Goal: Task Accomplishment & Management: Manage account settings

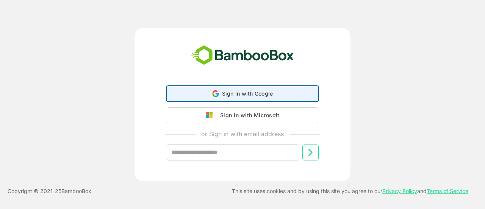
click at [251, 93] on span "Sign in with Google" at bounding box center [247, 93] width 51 height 6
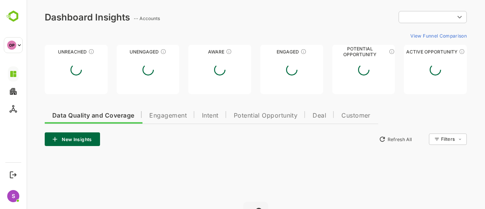
type input "**********"
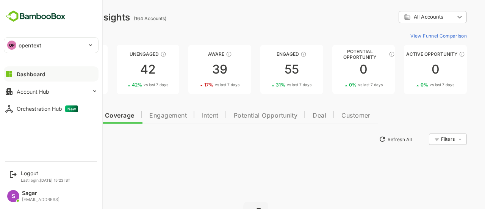
click at [28, 47] on p "opentext" at bounding box center [30, 45] width 23 height 8
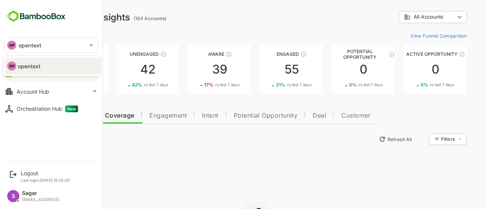
click at [26, 64] on p "opentext" at bounding box center [29, 66] width 23 height 8
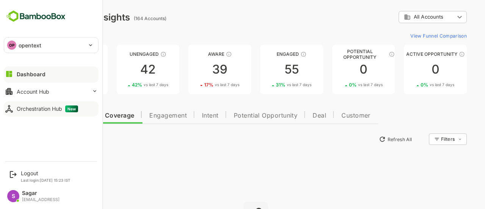
click at [42, 111] on div "Orchestration Hub New" at bounding box center [47, 108] width 61 height 7
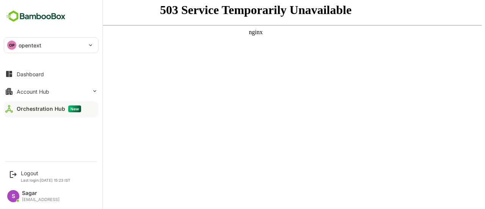
click at [48, 107] on div "Orchestration Hub New" at bounding box center [49, 108] width 64 height 7
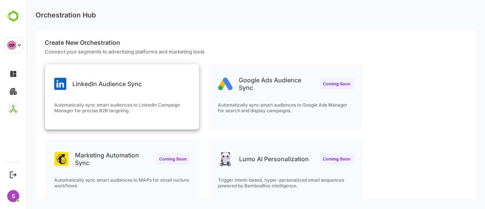
click at [94, 98] on div "LinkedIn Audience Sync Automatically sync smart audiences to LinkedIn Campaign …" at bounding box center [122, 96] width 154 height 65
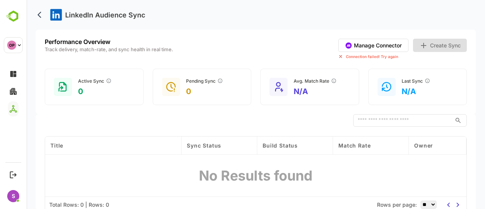
click at [393, 47] on button "Manage Connector" at bounding box center [374, 45] width 70 height 13
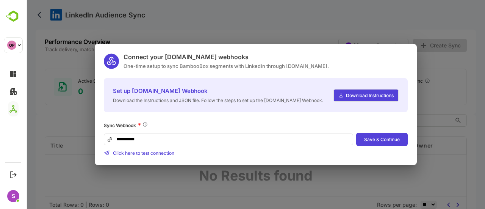
click at [369, 31] on div "**********" at bounding box center [256, 104] width 459 height 209
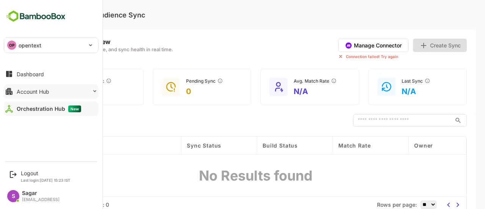
click at [42, 96] on button "Account Hub" at bounding box center [51, 91] width 95 height 15
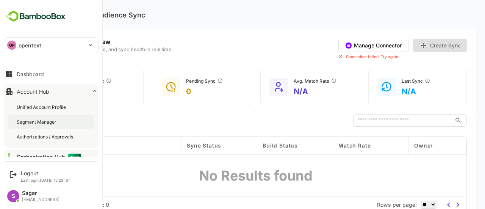
scroll to position [9, 0]
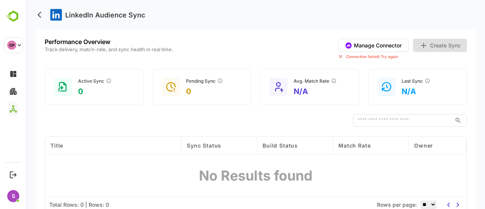
click at [141, 47] on p "Track delivery, match-rate, and sync health in real time." at bounding box center [109, 49] width 129 height 5
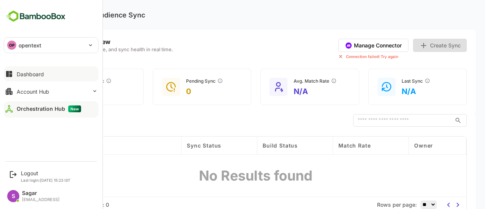
click at [59, 80] on button "Dashboard" at bounding box center [51, 73] width 95 height 15
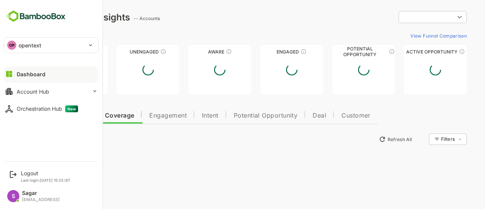
type input "**********"
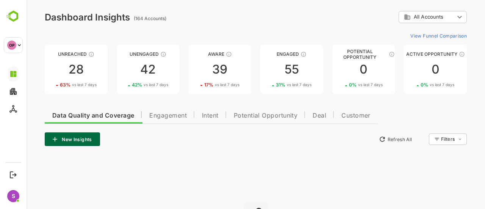
click at [212, 114] on span "Intent" at bounding box center [210, 116] width 17 height 6
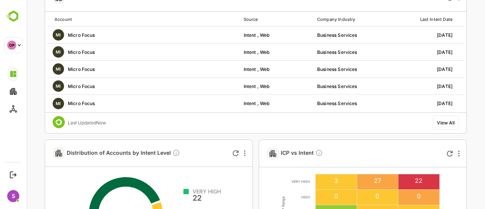
scroll to position [114, 0]
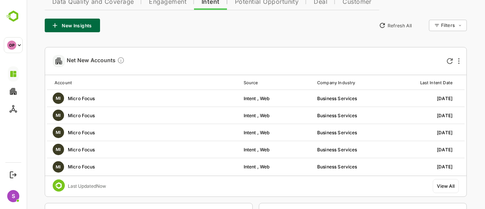
click at [448, 66] on div "Net New Accounts" at bounding box center [256, 61] width 422 height 28
click at [452, 62] on icon "Refresh" at bounding box center [450, 61] width 6 height 6
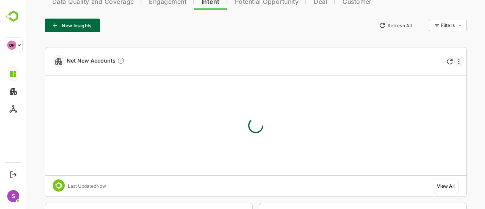
click at [459, 63] on div at bounding box center [459, 61] width 9 height 9
click at [478, 107] on div at bounding box center [256, 104] width 459 height 209
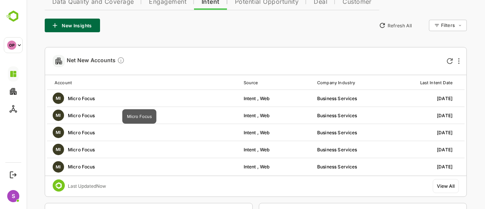
click at [91, 97] on div "MI Micro Focus" at bounding box center [139, 98] width 185 height 11
drag, startPoint x: 119, startPoint y: 97, endPoint x: 53, endPoint y: 102, distance: 66.6
click at [53, 102] on div "MI Micro Focus" at bounding box center [139, 98] width 185 height 11
click at [190, 57] on div "Net New Accounts" at bounding box center [232, 60] width 358 height 27
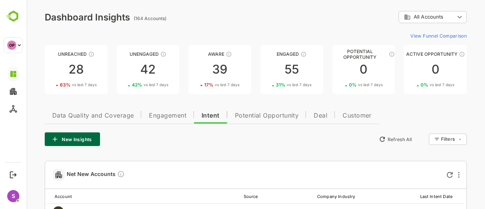
click at [59, 142] on button "New Insights" at bounding box center [72, 139] width 55 height 14
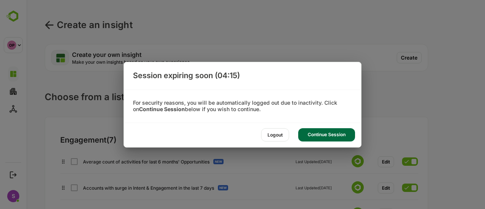
drag, startPoint x: 341, startPoint y: 128, endPoint x: 314, endPoint y: 128, distance: 26.9
click at [341, 128] on div "Continue Session" at bounding box center [326, 134] width 57 height 13
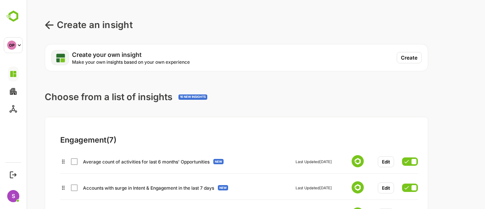
click at [400, 58] on button "Create" at bounding box center [409, 57] width 25 height 11
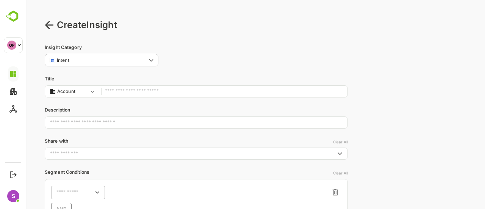
click at [139, 93] on input "text" at bounding box center [224, 91] width 239 height 10
click at [77, 93] on body "Create Insight Insight Category Intent ****** ​ Title Account ******* ​ Descrip…" at bounding box center [256, 165] width 459 height 330
click at [79, 104] on li "Account" at bounding box center [71, 106] width 53 height 10
click at [106, 95] on input "text" at bounding box center [224, 91] width 239 height 10
click at [84, 120] on input "text" at bounding box center [196, 122] width 303 height 19
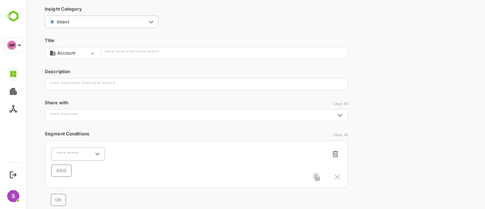
scroll to position [76, 0]
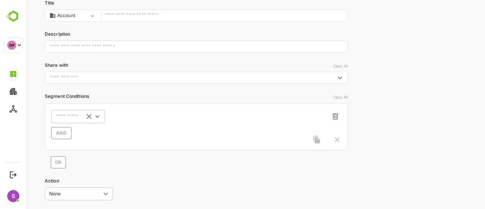
click at [91, 116] on icon "Clear" at bounding box center [89, 116] width 8 height 8
click at [120, 118] on input "text" at bounding box center [124, 117] width 20 height 6
click at [69, 112] on div "​" at bounding box center [78, 117] width 54 height 14
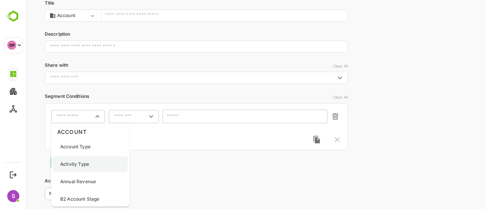
click at [89, 160] on div "Activity Type" at bounding box center [90, 164] width 75 height 16
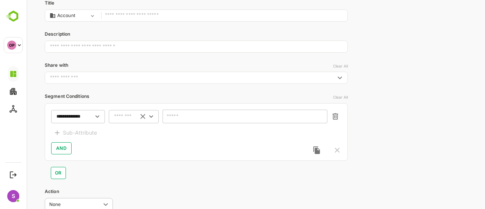
click at [123, 118] on input "text" at bounding box center [124, 117] width 20 height 6
click at [126, 131] on li "includes" at bounding box center [133, 130] width 47 height 11
type input "********"
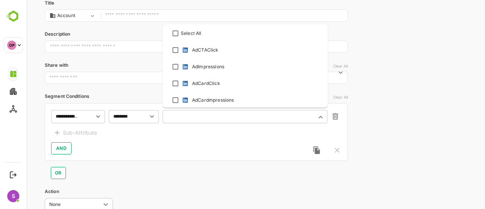
click at [178, 119] on input "text" at bounding box center [240, 117] width 145 height 6
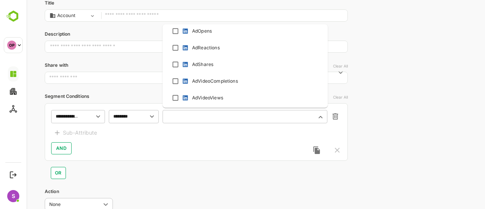
scroll to position [190, 0]
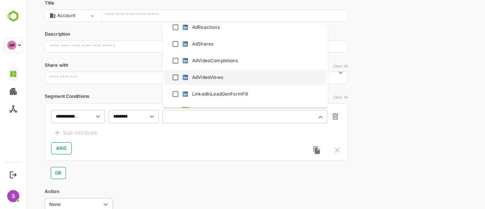
click at [398, 66] on div "**********" at bounding box center [256, 94] width 459 height 341
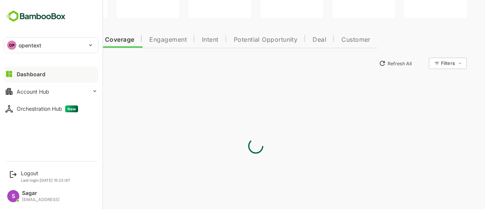
type input "**********"
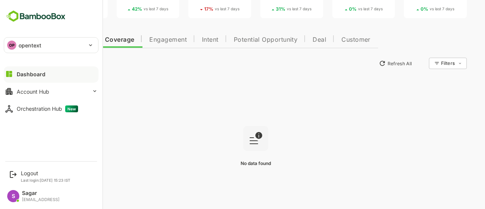
click at [37, 72] on div "Dashboard" at bounding box center [31, 74] width 29 height 6
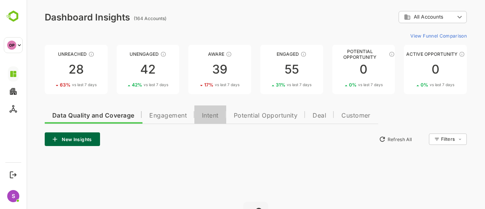
click at [211, 114] on span "Intent" at bounding box center [210, 116] width 17 height 6
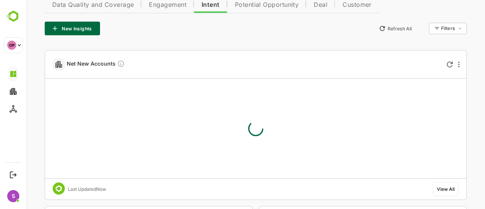
scroll to position [114, 0]
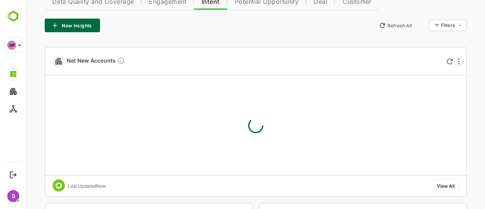
click at [460, 61] on div at bounding box center [459, 61] width 9 height 9
click at [442, 27] on div at bounding box center [256, 104] width 459 height 209
click at [442, 27] on body "**********" at bounding box center [256, 203] width 459 height 634
click at [443, 27] on div at bounding box center [256, 104] width 459 height 209
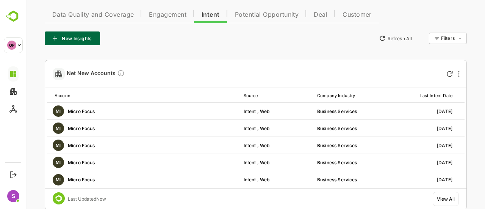
scroll to position [84, 0]
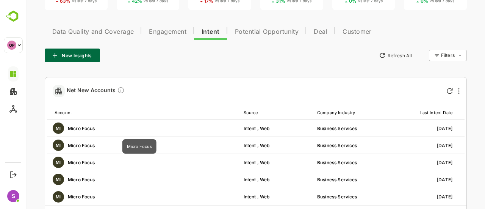
click at [79, 127] on div "MI Micro Focus" at bounding box center [139, 127] width 185 height 11
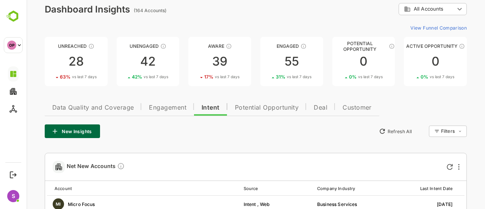
scroll to position [0, 0]
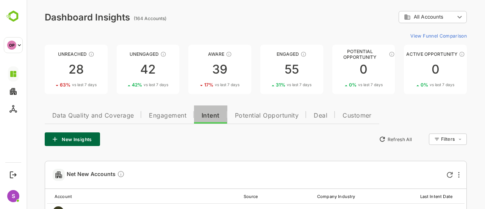
click at [213, 116] on span "Intent" at bounding box center [211, 116] width 18 height 6
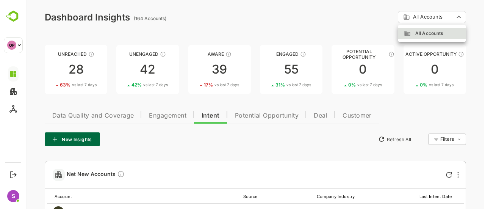
click at [485, 83] on div at bounding box center [256, 104] width 459 height 209
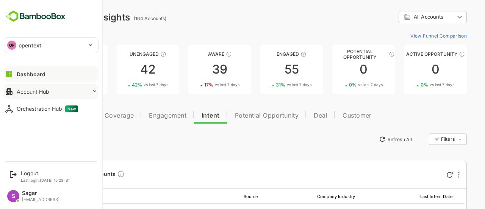
click at [51, 86] on button "Account Hub" at bounding box center [51, 91] width 95 height 15
click at [49, 87] on button "Account Hub" at bounding box center [51, 91] width 95 height 15
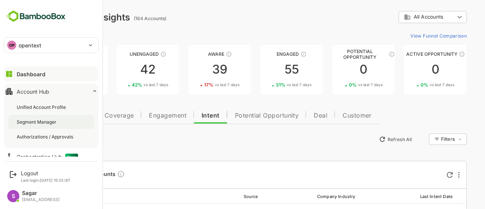
click at [46, 122] on div "Segment Manager" at bounding box center [37, 122] width 41 height 6
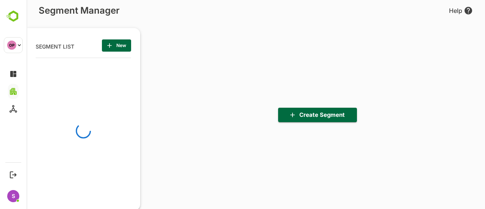
scroll to position [144, 94]
click at [111, 44] on icon "button" at bounding box center [110, 46] width 8 height 8
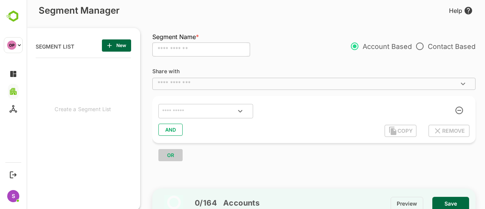
click at [190, 85] on input "text" at bounding box center [308, 84] width 306 height 8
click at [208, 67] on div "Share with ​ ​ AND COPY REMOVE OR" at bounding box center [317, 126] width 331 height 130
click at [211, 113] on input "text" at bounding box center [196, 111] width 71 height 10
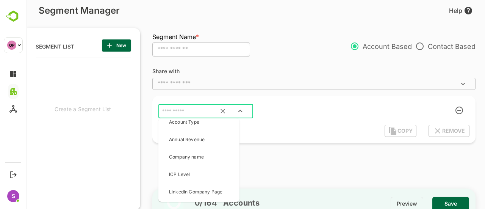
scroll to position [0, 0]
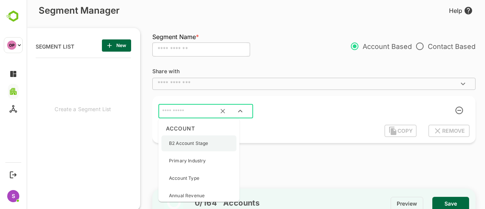
click at [195, 150] on div "B2 Account Stage" at bounding box center [188, 143] width 39 height 16
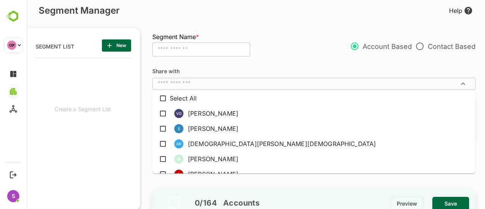
click at [174, 83] on input "text" at bounding box center [308, 84] width 306 height 8
click at [177, 64] on div "**********" at bounding box center [317, 126] width 331 height 130
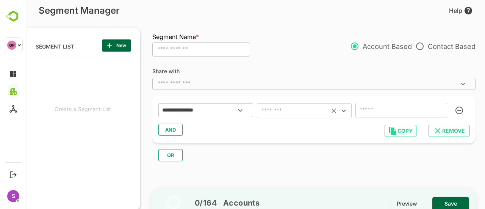
click at [277, 107] on input "text" at bounding box center [293, 110] width 68 height 11
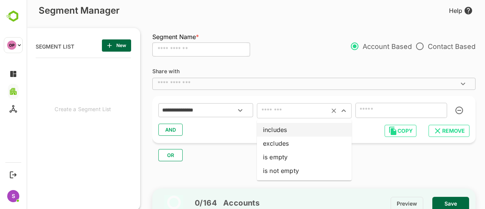
click at [284, 126] on li "includes" at bounding box center [304, 130] width 95 height 14
type input "********"
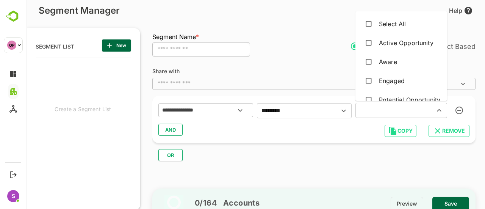
click at [387, 110] on input "text" at bounding box center [390, 110] width 65 height 11
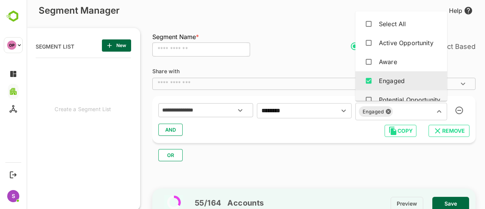
click at [299, 161] on div "OR" at bounding box center [317, 152] width 330 height 18
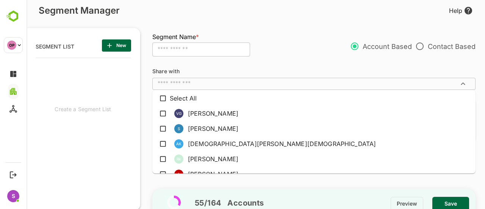
click at [185, 88] on input "text" at bounding box center [308, 84] width 306 height 8
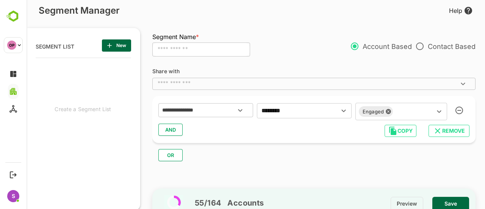
click at [214, 44] on input "text" at bounding box center [201, 49] width 98 height 14
click at [208, 50] on input "text" at bounding box center [201, 49] width 98 height 14
type input "**********"
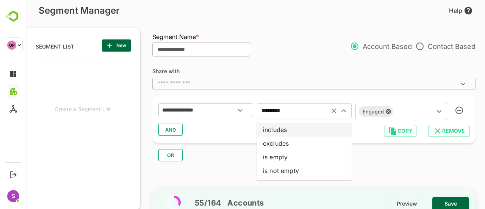
click at [301, 115] on input "********" at bounding box center [293, 110] width 68 height 11
click at [210, 113] on input "**********" at bounding box center [196, 110] width 71 height 10
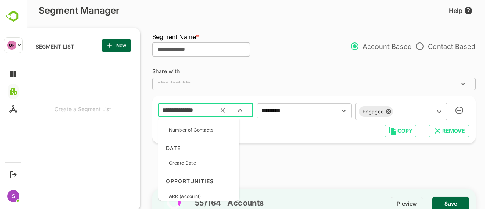
scroll to position [152, 0]
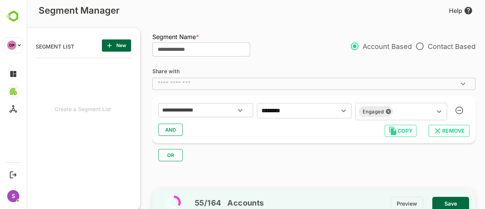
click at [304, 157] on div "OR" at bounding box center [317, 152] width 330 height 18
click at [446, 200] on span "Save" at bounding box center [451, 204] width 25 height 10
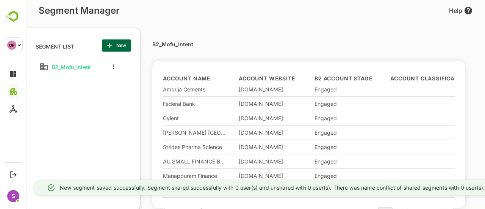
scroll to position [102, 0]
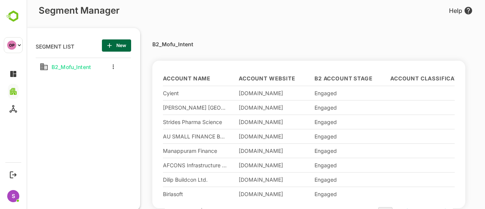
click at [113, 69] on icon "more actions" at bounding box center [114, 66] width 2 height 5
click at [137, 105] on span "Share" at bounding box center [152, 109] width 41 height 9
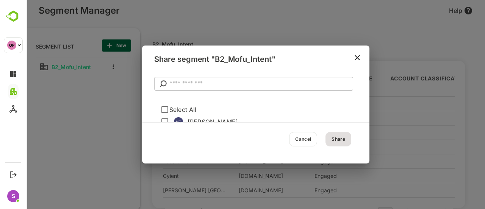
scroll to position [94, 0]
click at [212, 84] on input "text" at bounding box center [262, 84] width 184 height 14
type input "***"
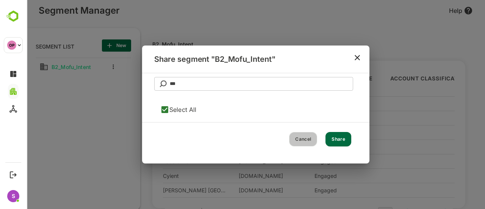
click at [310, 139] on button "Cancel" at bounding box center [303, 139] width 28 height 14
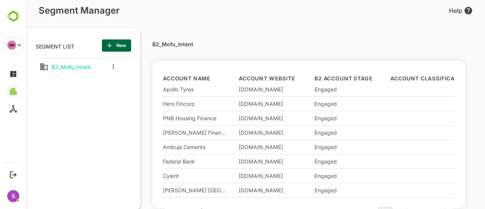
click at [110, 68] on div at bounding box center [111, 67] width 30 height 14
click at [114, 66] on icon "more actions" at bounding box center [113, 66] width 1 height 5
click at [76, 108] on div at bounding box center [256, 104] width 459 height 209
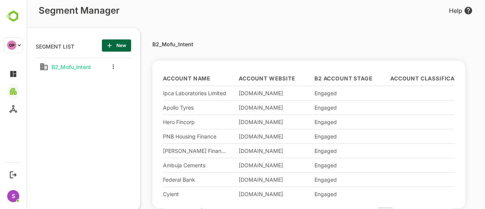
click at [88, 73] on div "B2_Mofu_Intent" at bounding box center [66, 67] width 61 height 14
click at [84, 69] on span "B2_Mofu_Intent" at bounding box center [70, 67] width 42 height 6
click at [84, 68] on span "B2_Mofu_Intent" at bounding box center [70, 67] width 42 height 6
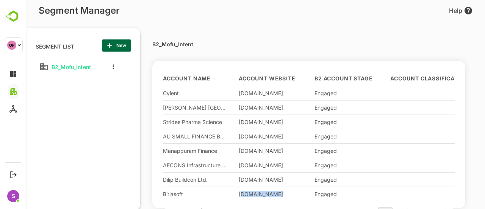
drag, startPoint x: 242, startPoint y: 199, endPoint x: 287, endPoint y: 190, distance: 46.0
click at [297, 190] on div "[DOMAIN_NAME]" at bounding box center [277, 194] width 76 height 14
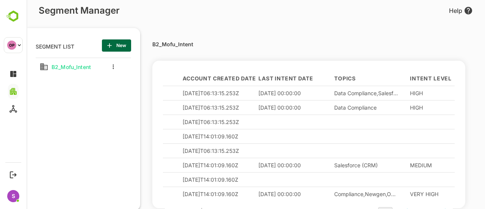
scroll to position [102, 632]
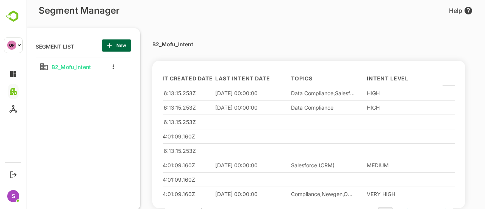
click at [96, 62] on div "B2_Mofu_Intent" at bounding box center [66, 67] width 61 height 14
click at [46, 40] on p "SEGMENT LIST" at bounding box center [55, 45] width 39 height 12
click at [110, 61] on div at bounding box center [111, 67] width 30 height 14
click at [113, 66] on icon "more actions" at bounding box center [114, 66] width 2 height 5
click at [130, 80] on div at bounding box center [125, 79] width 14 height 5
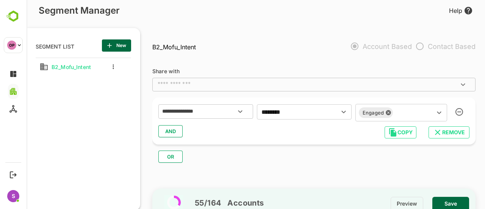
click at [44, 66] on icon at bounding box center [44, 66] width 8 height 7
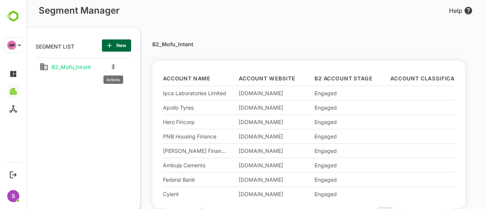
click at [115, 66] on button "more actions" at bounding box center [113, 66] width 4 height 7
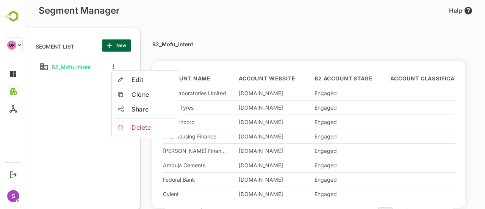
click at [121, 104] on li "Share" at bounding box center [145, 109] width 61 height 12
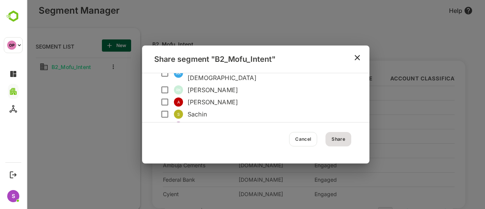
scroll to position [85, 0]
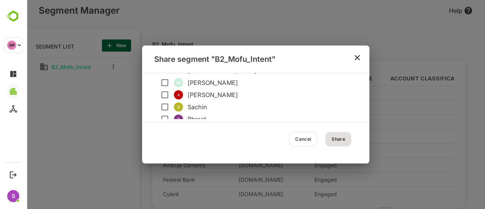
click at [352, 55] on button "close" at bounding box center [358, 58] width 18 height 18
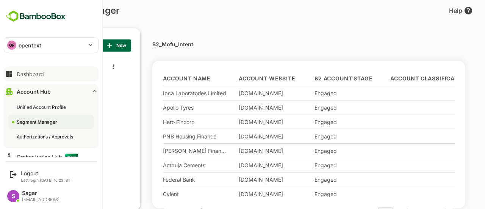
click at [38, 77] on button "Dashboard" at bounding box center [51, 73] width 95 height 15
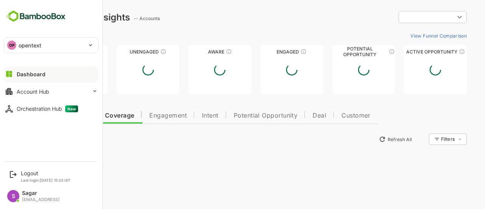
type input "**********"
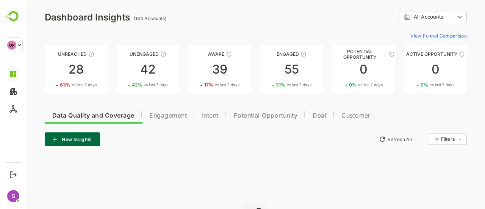
click at [200, 116] on button "Intent" at bounding box center [211, 114] width 32 height 18
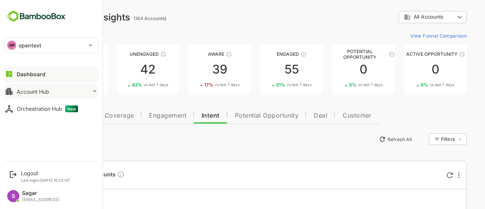
click at [49, 94] on button "Account Hub" at bounding box center [51, 91] width 95 height 15
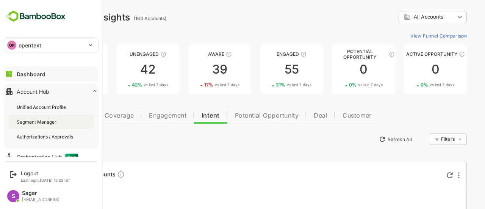
click at [53, 117] on div "Segment Manager" at bounding box center [51, 122] width 86 height 14
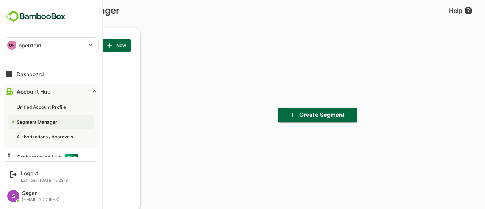
scroll to position [9, 0]
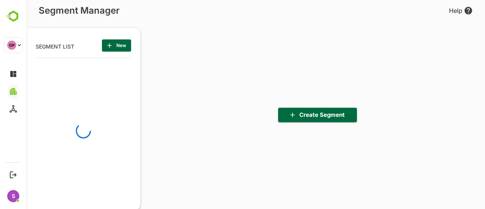
click at [247, 99] on div "Create Segment" at bounding box center [312, 115] width 345 height 192
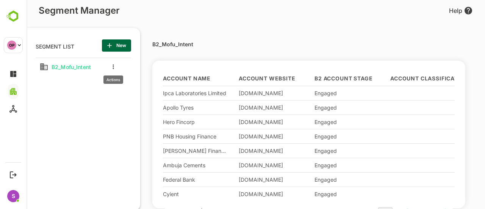
click at [111, 66] on button "more actions" at bounding box center [113, 66] width 4 height 7
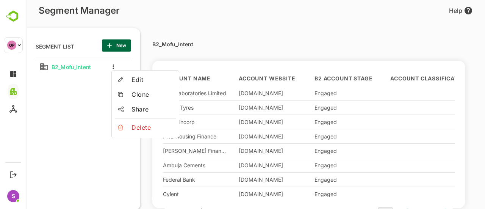
click at [318, 5] on div at bounding box center [256, 104] width 459 height 209
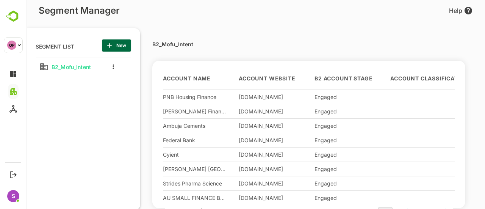
scroll to position [102, 0]
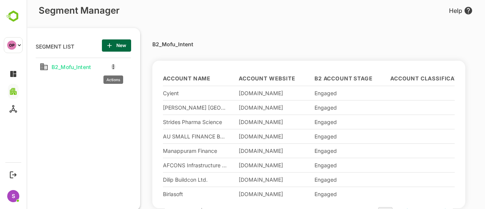
click at [115, 69] on button "more actions" at bounding box center [113, 66] width 4 height 7
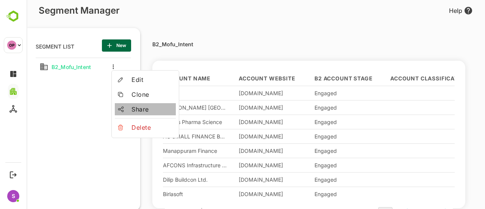
click at [129, 105] on li "Share" at bounding box center [145, 109] width 61 height 12
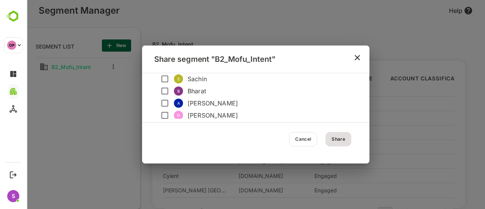
scroll to position [18, 0]
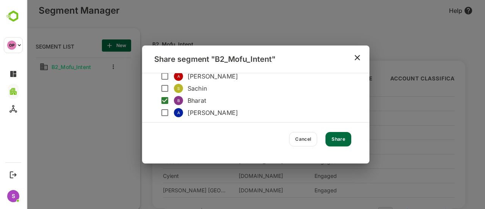
click at [342, 138] on button "Share" at bounding box center [339, 139] width 26 height 14
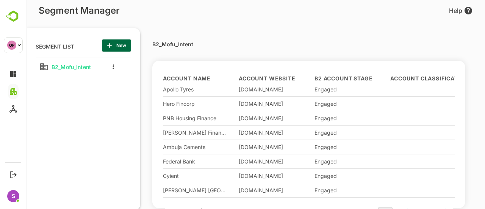
click at [96, 66] on div at bounding box center [111, 67] width 30 height 14
click at [87, 66] on span "B2_Mofu_Intent" at bounding box center [70, 67] width 42 height 6
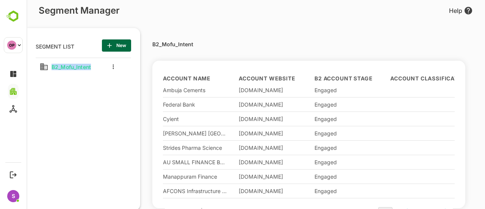
scroll to position [102, 0]
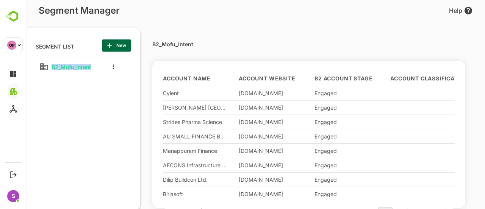
click at [95, 66] on div "B2_Mofu_Intent" at bounding box center [66, 67] width 61 height 14
click at [94, 66] on div "B2_Mofu_Intent" at bounding box center [66, 67] width 61 height 14
click at [83, 71] on div "B2_Mofu_Intent" at bounding box center [65, 67] width 53 height 12
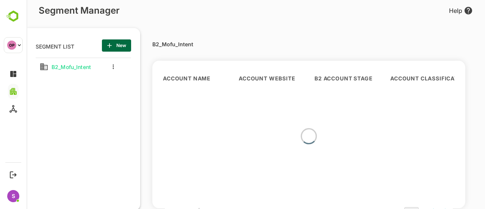
scroll to position [18, 0]
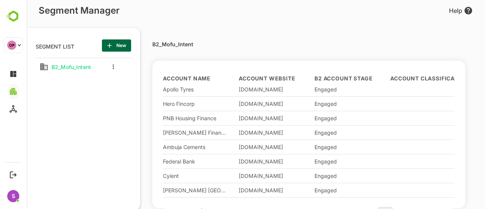
click at [86, 47] on div "SEGMENT LIST New" at bounding box center [84, 45] width 96 height 12
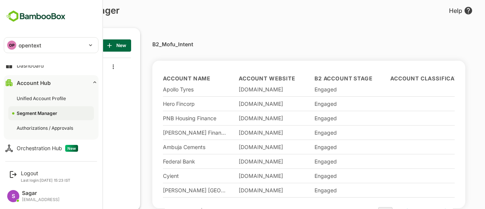
click at [36, 119] on div "Segment Manager" at bounding box center [51, 113] width 86 height 14
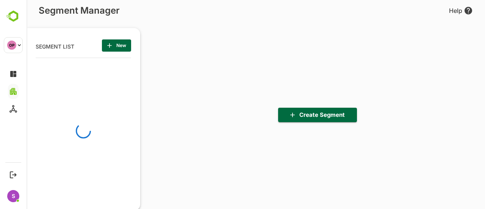
scroll to position [144, 94]
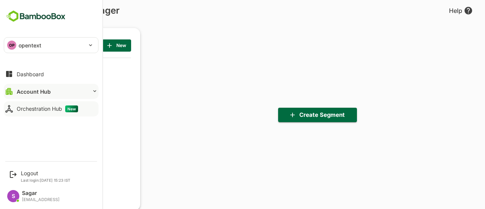
click at [30, 110] on div "Orchestration Hub New" at bounding box center [47, 108] width 61 height 7
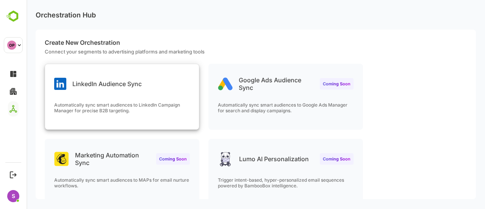
click at [151, 120] on div "Automatically sync smart audiences to LinkedIn Campaign Manager for precise B2B…" at bounding box center [122, 115] width 154 height 27
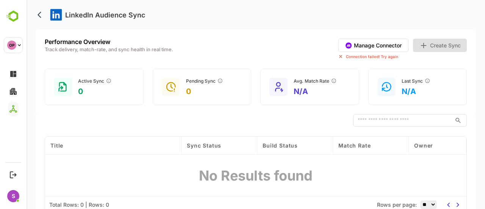
click at [360, 47] on button "Manage Connector" at bounding box center [374, 45] width 70 height 13
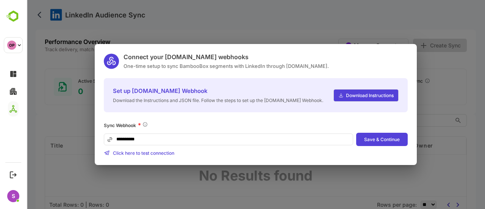
click at [365, 93] on span "Download Instructions" at bounding box center [369, 96] width 50 height 6
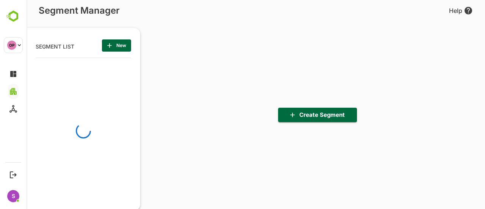
scroll to position [144, 94]
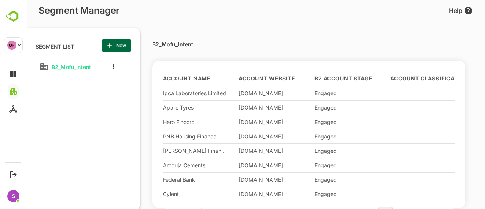
click at [68, 69] on span "B2_Mofu_Intent" at bounding box center [70, 67] width 42 height 6
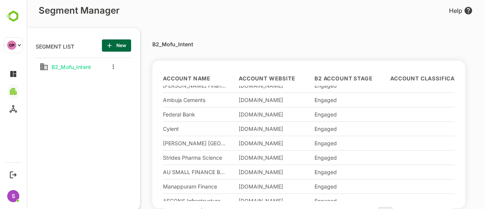
scroll to position [102, 0]
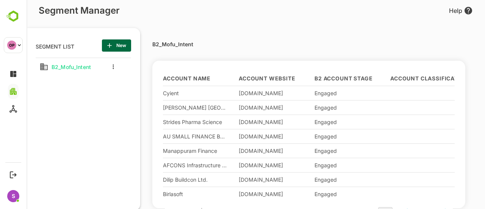
click at [118, 69] on div at bounding box center [111, 67] width 30 height 14
click at [114, 66] on icon "more actions" at bounding box center [114, 66] width 2 height 5
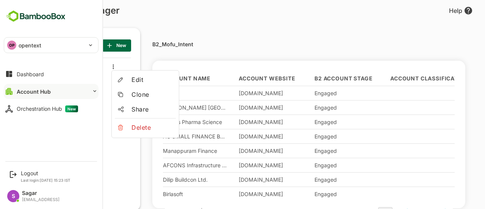
click at [11, 47] on div "OP" at bounding box center [11, 45] width 9 height 9
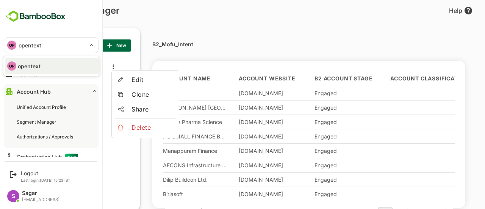
click at [159, 35] on div at bounding box center [242, 104] width 485 height 209
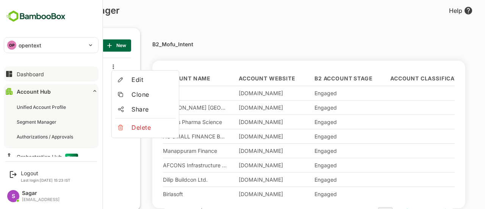
click at [35, 70] on button "Dashboard" at bounding box center [51, 73] width 95 height 15
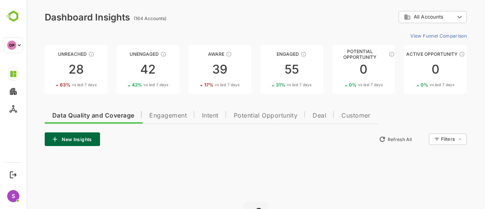
click at [206, 116] on span "Intent" at bounding box center [210, 116] width 17 height 6
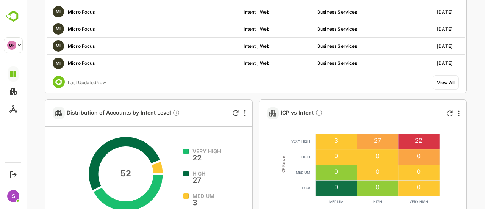
scroll to position [228, 0]
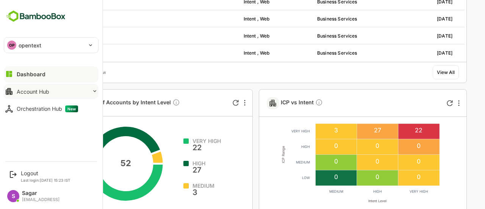
click at [61, 89] on button "Account Hub" at bounding box center [51, 91] width 95 height 15
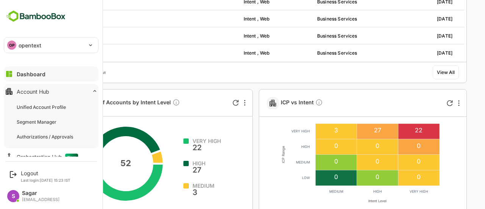
click at [76, 87] on button "Account Hub" at bounding box center [51, 91] width 95 height 15
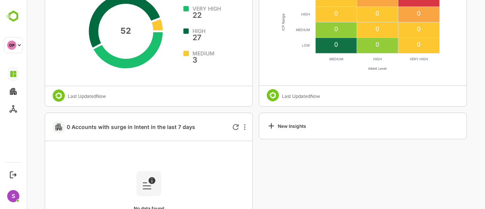
scroll to position [303, 0]
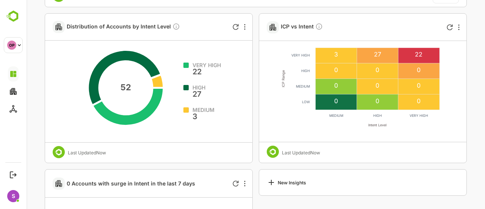
drag, startPoint x: 109, startPoint y: 91, endPoint x: 126, endPoint y: 89, distance: 16.8
click at [142, 93] on rect at bounding box center [125, 90] width 99 height 99
click at [249, 28] on div at bounding box center [244, 26] width 9 height 9
click at [36, 78] on div at bounding box center [256, 104] width 459 height 209
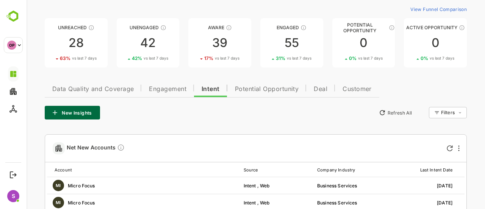
scroll to position [0, 0]
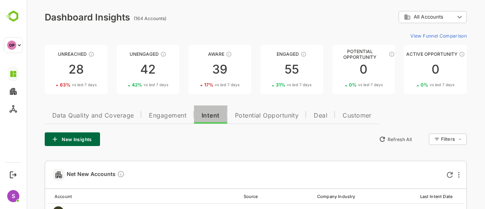
click at [200, 119] on button "Intent" at bounding box center [210, 114] width 33 height 18
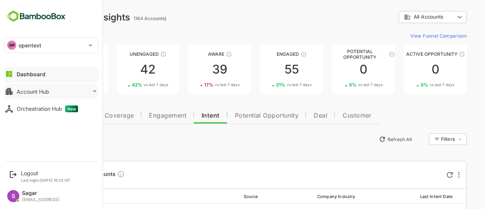
click at [40, 91] on div "Account Hub" at bounding box center [33, 91] width 33 height 6
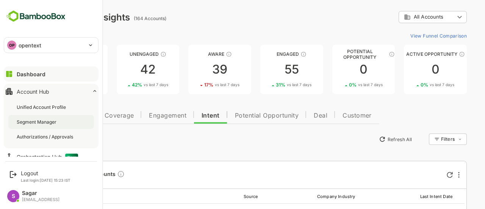
click at [49, 124] on div "Segment Manager" at bounding box center [37, 122] width 41 height 6
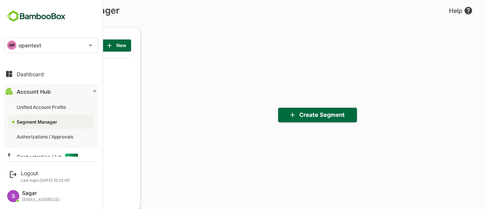
scroll to position [144, 94]
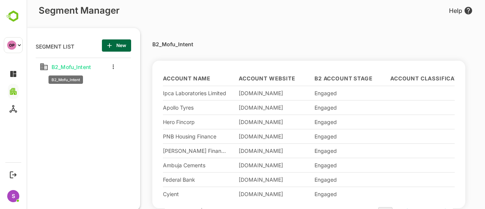
click at [70, 64] on span "B2_Mofu_Intent" at bounding box center [70, 67] width 42 height 6
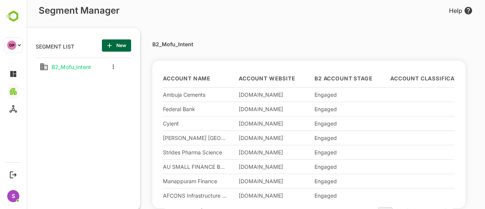
scroll to position [102, 0]
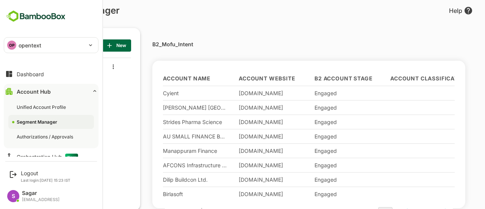
click at [19, 42] on p "opentext" at bounding box center [30, 45] width 23 height 8
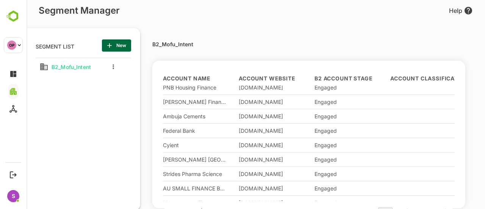
scroll to position [0, 0]
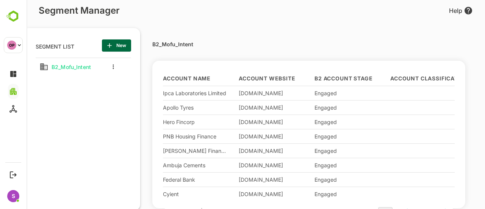
click at [115, 66] on div at bounding box center [111, 67] width 30 height 14
click at [113, 65] on icon "more actions" at bounding box center [113, 66] width 1 height 5
click at [209, 50] on div at bounding box center [256, 104] width 459 height 209
